Goal: Task Accomplishment & Management: Manage account settings

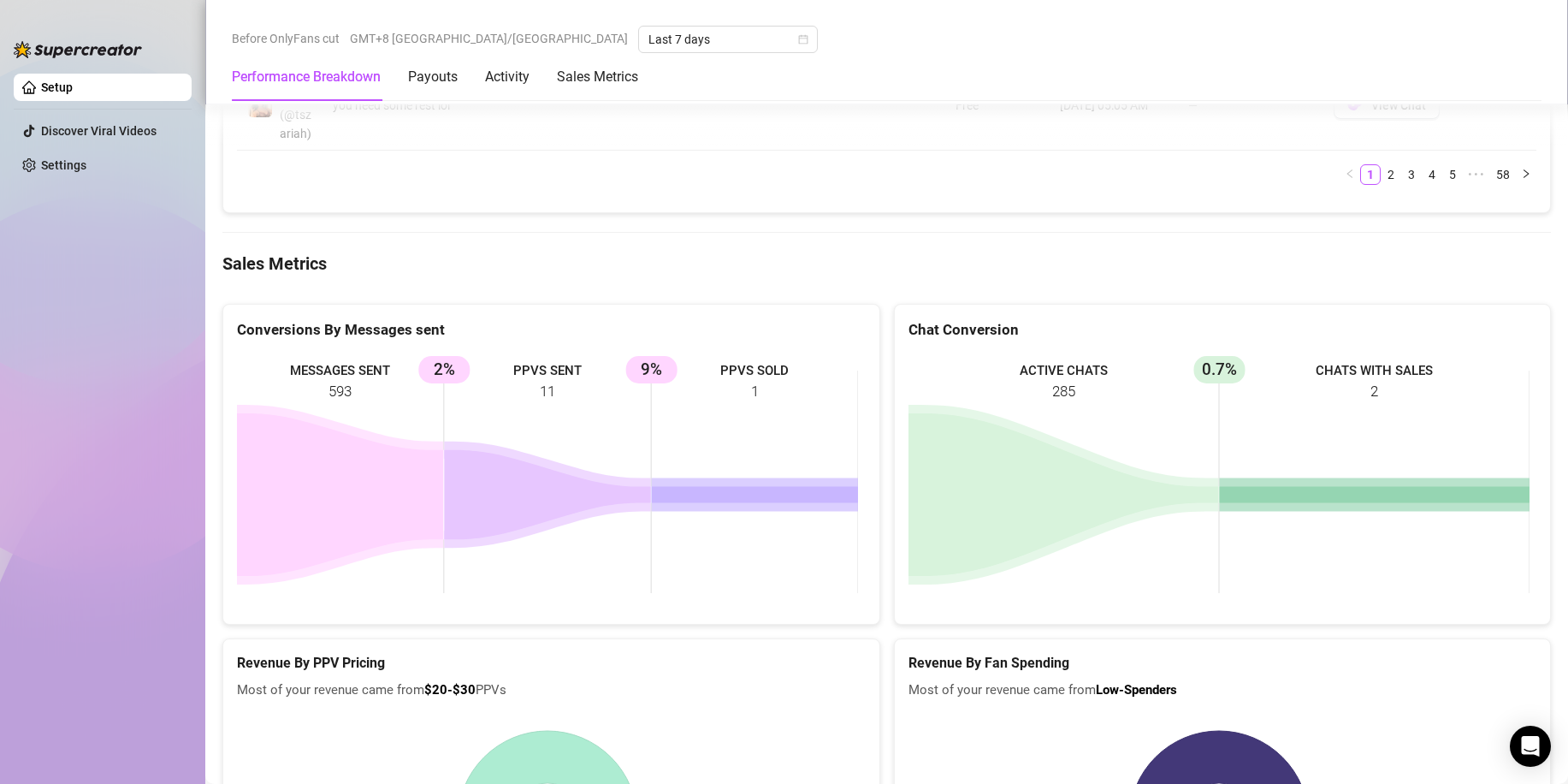
scroll to position [2568, 0]
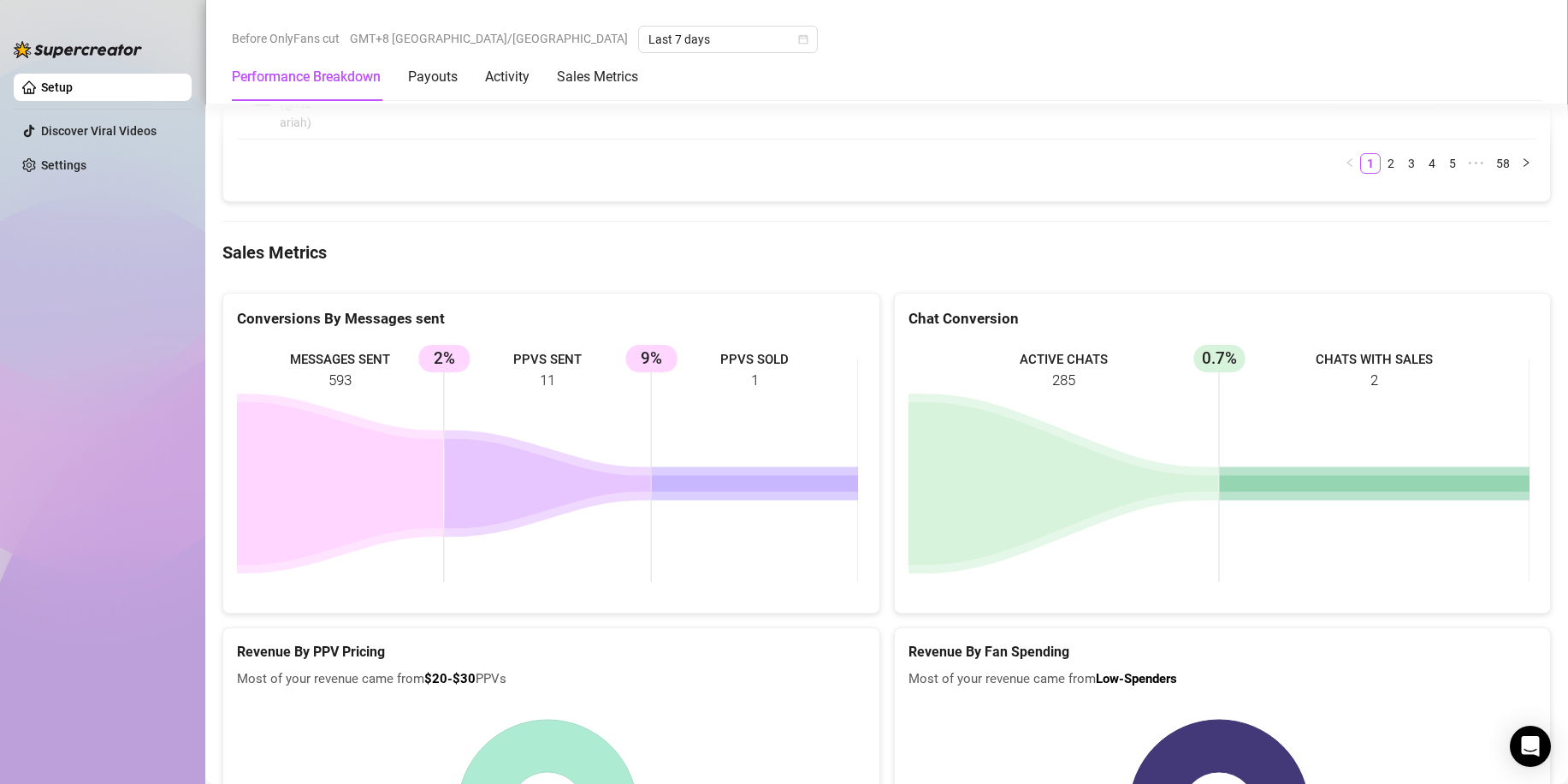
click at [343, 379] on rect at bounding box center [547, 470] width 621 height 257
click at [394, 397] on rect at bounding box center [547, 470] width 621 height 257
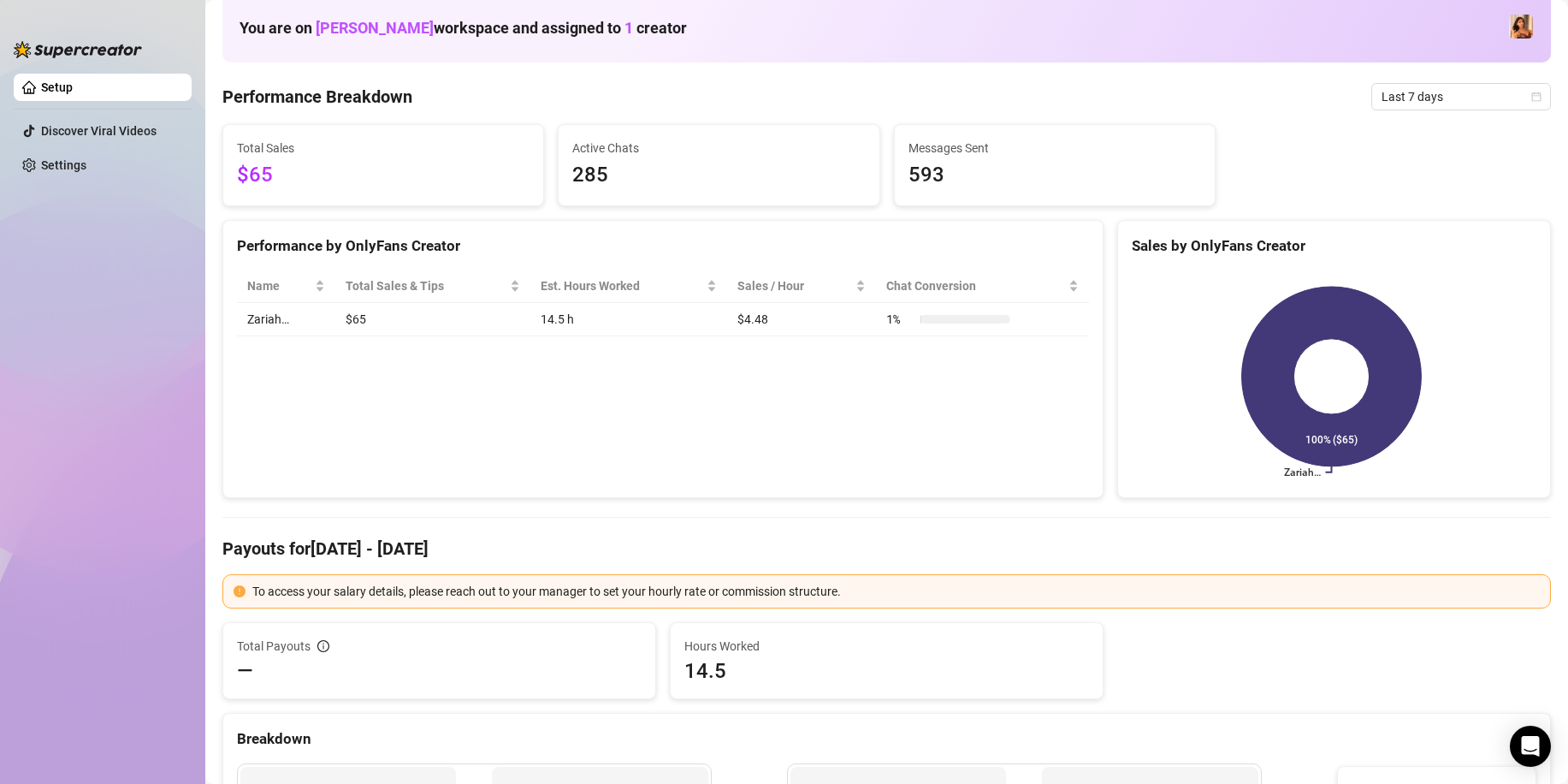
scroll to position [0, 0]
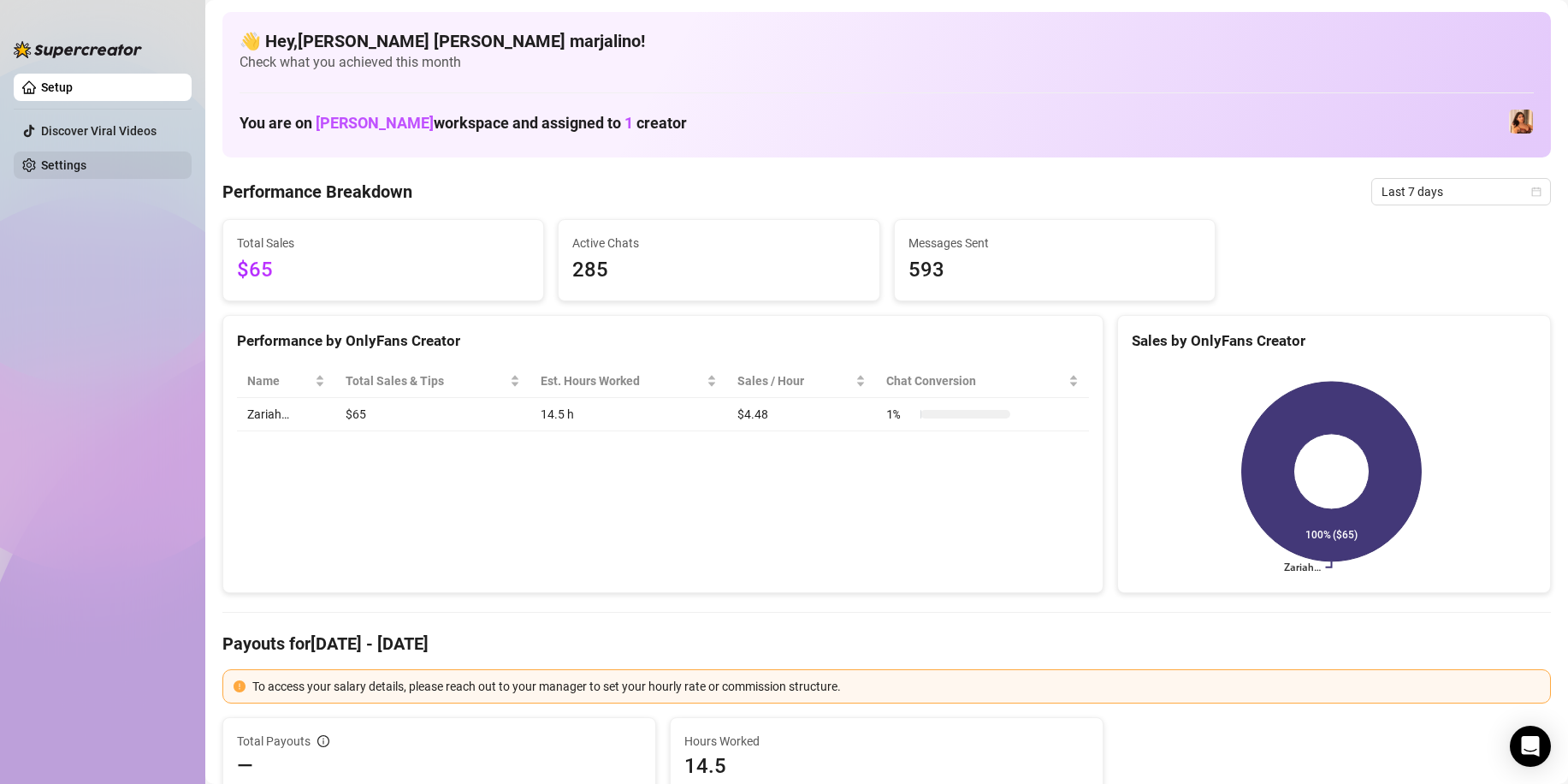
click at [86, 159] on link "Settings" at bounding box center [63, 164] width 45 height 13
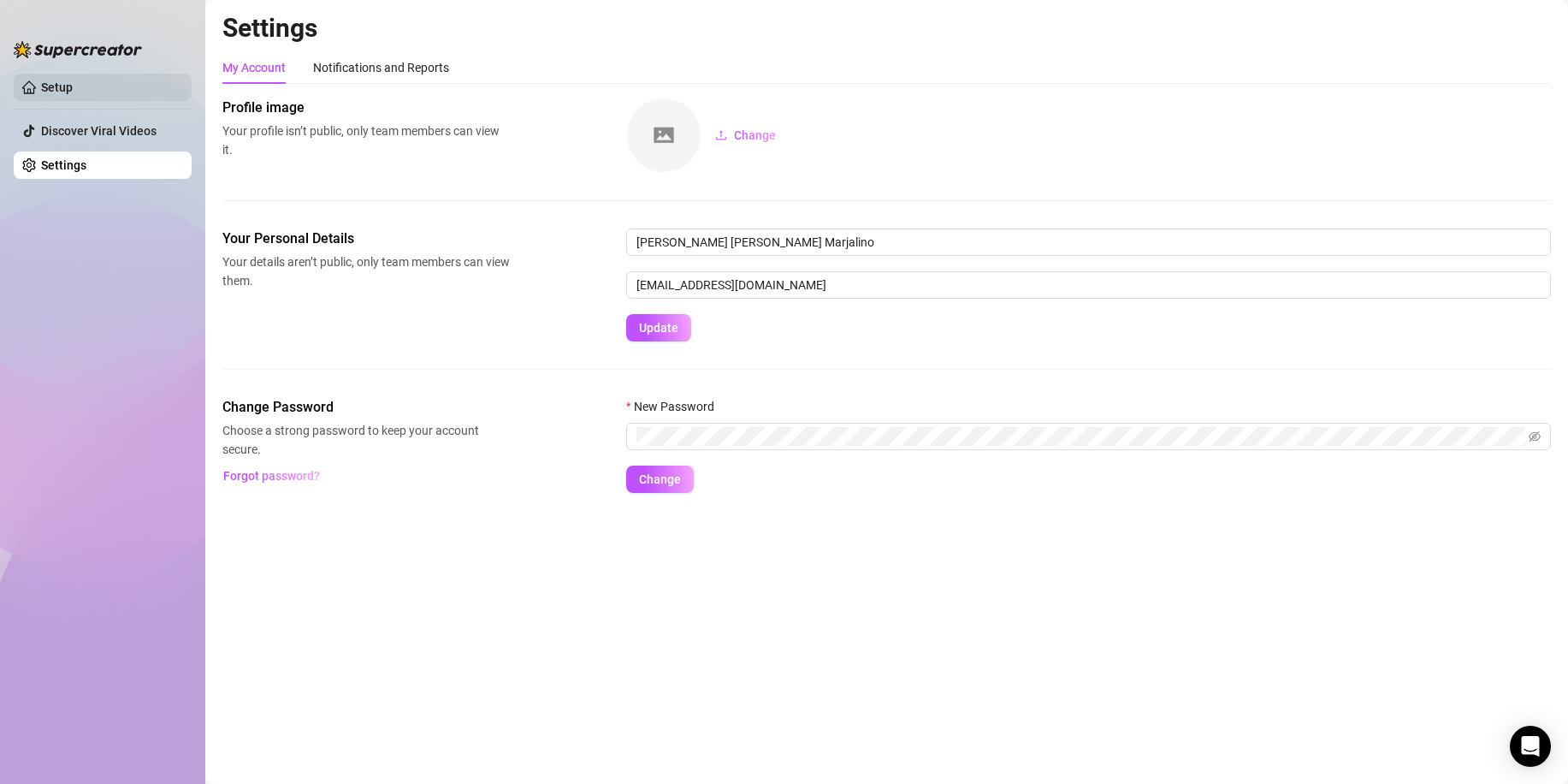
click at [73, 81] on link "Setup" at bounding box center [57, 87] width 32 height 13
